Goal: Information Seeking & Learning: Learn about a topic

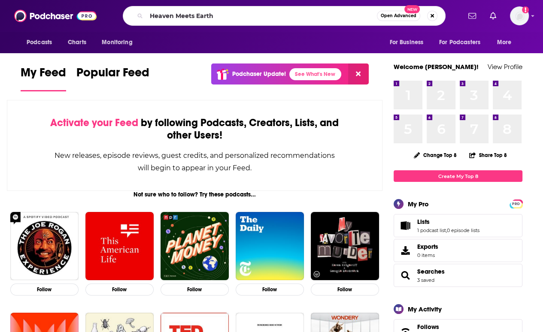
type input "Heaven Meets Earth"
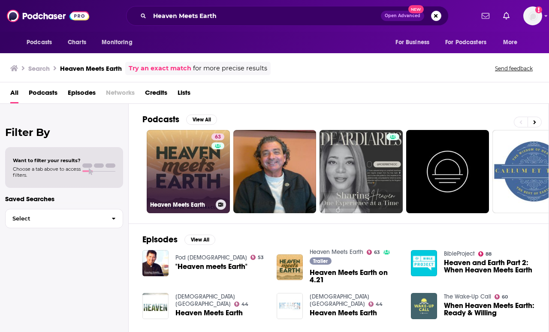
click at [189, 137] on link "63 Heaven Meets Earth" at bounding box center [188, 171] width 83 height 83
